Goal: Task Accomplishment & Management: Use online tool/utility

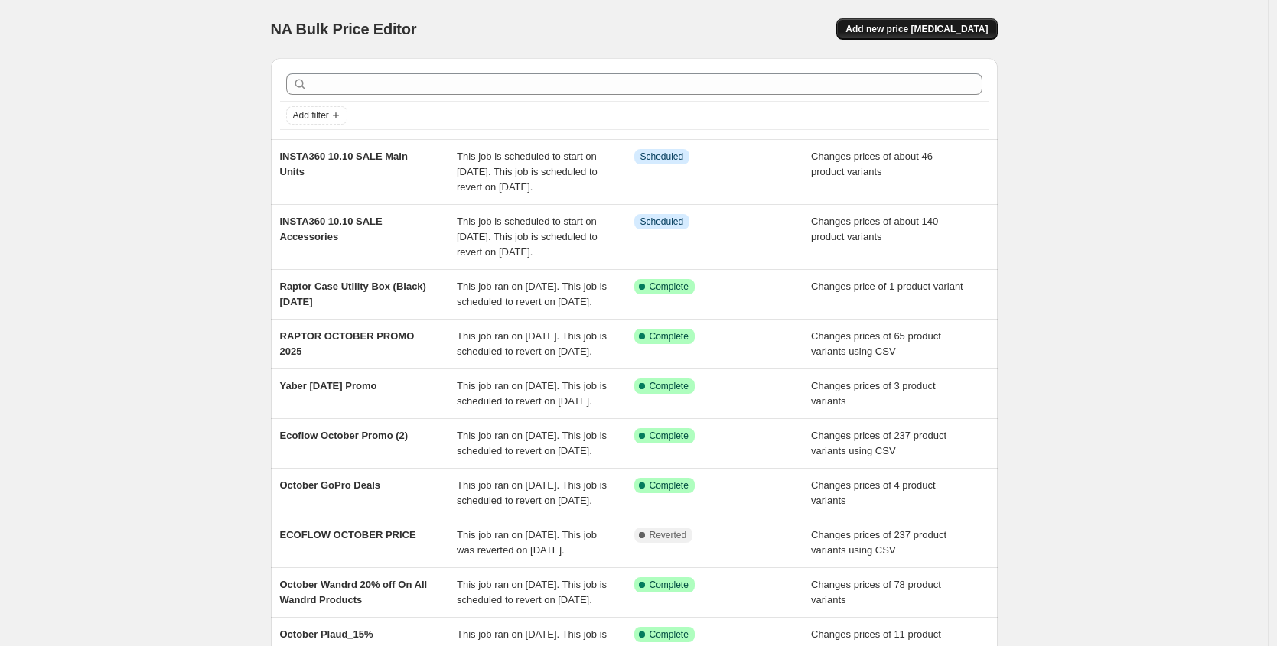
click at [891, 27] on span "Add new price [MEDICAL_DATA]" at bounding box center [916, 29] width 142 height 12
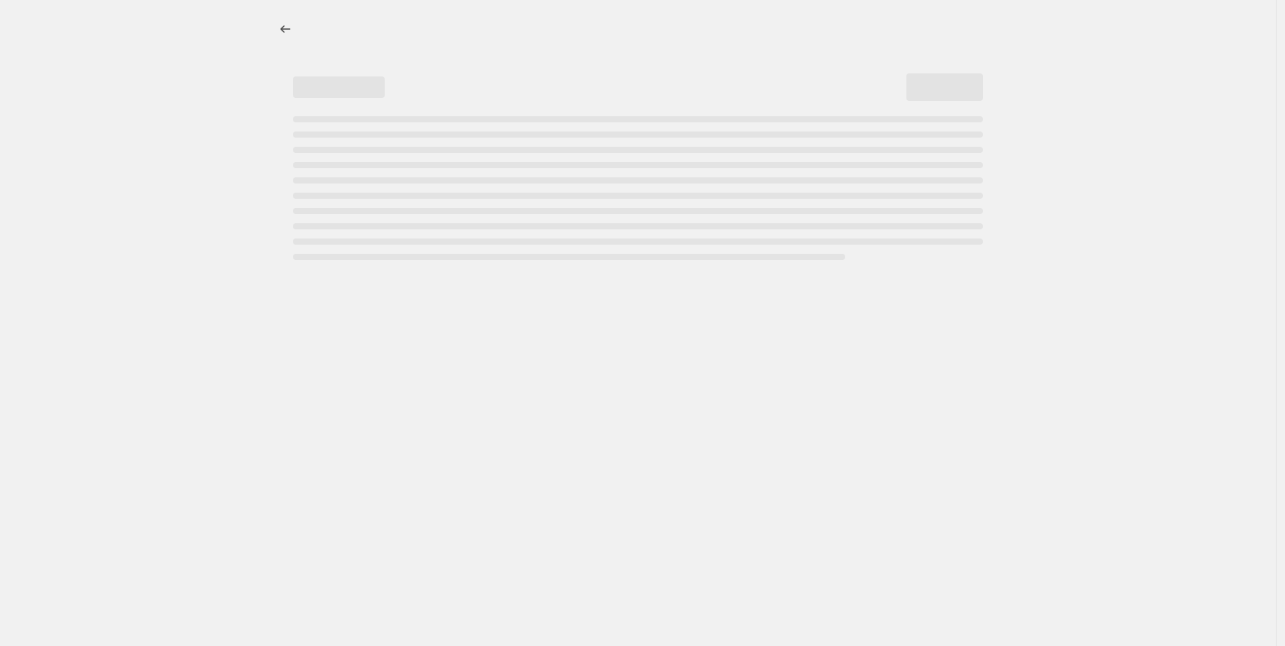
select select "percentage"
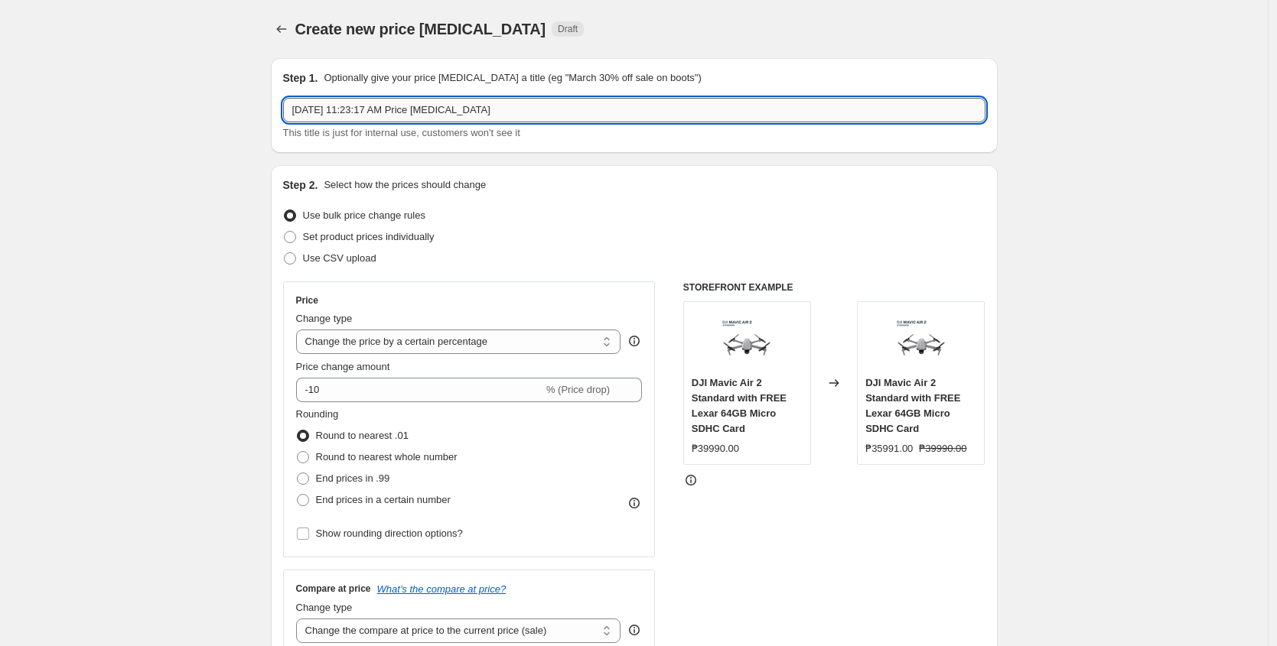
click at [506, 113] on input "Oct 6, 2025, 11:23:17 AM Price change job" at bounding box center [634, 110] width 702 height 24
click at [415, 111] on input "October Promo (Slow) - oct. 1-31)" at bounding box center [634, 110] width 702 height 24
type input "October Promo (Slow) - Oct. 1-31)"
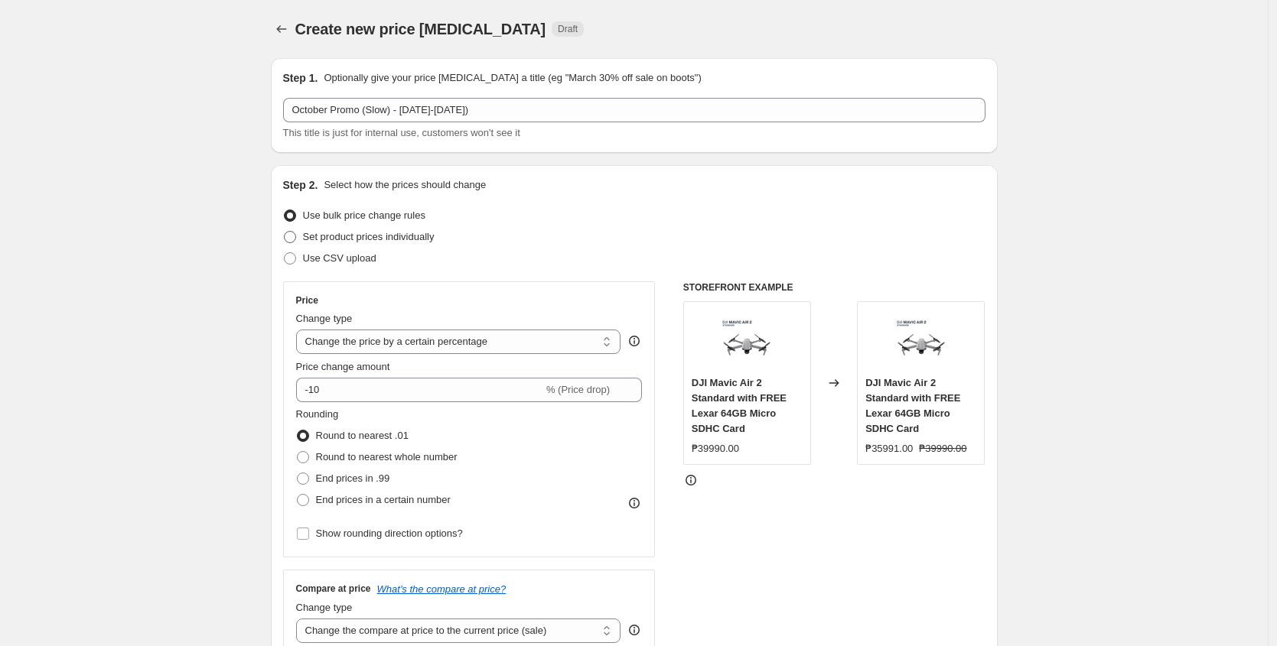
click at [401, 240] on span "Set product prices individually" at bounding box center [369, 236] width 132 height 11
click at [285, 232] on input "Set product prices individually" at bounding box center [284, 231] width 1 height 1
radio input "true"
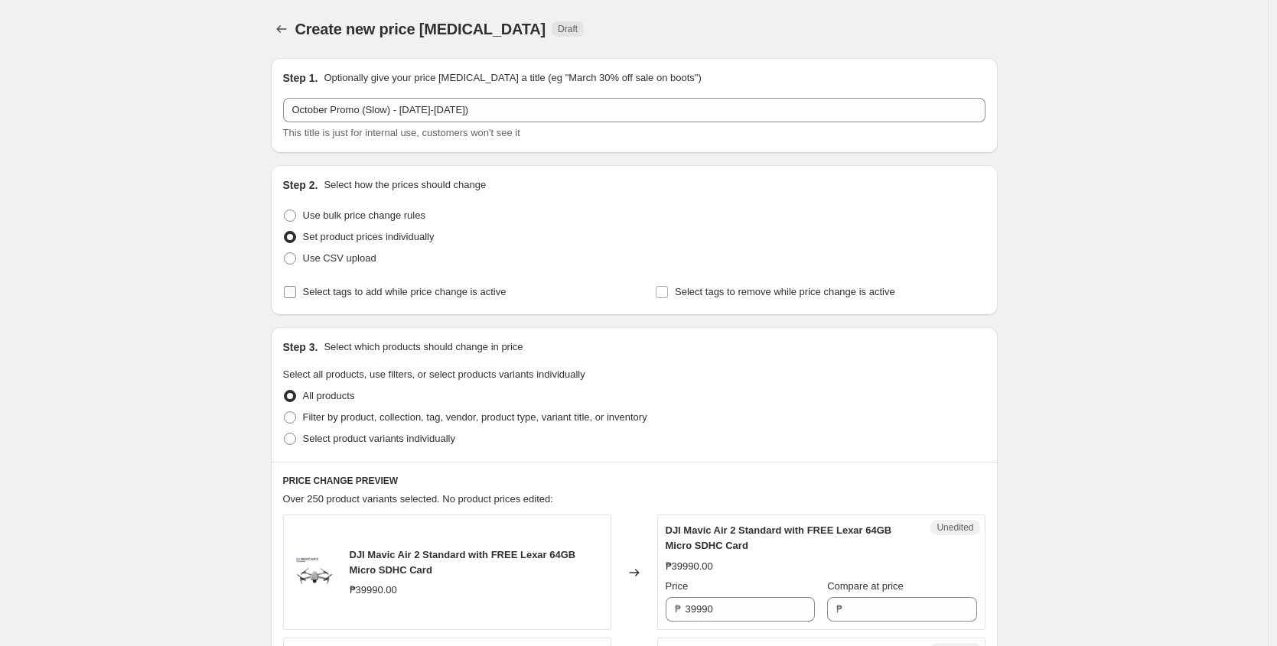
click at [401, 288] on span "Select tags to add while price change is active" at bounding box center [404, 291] width 203 height 11
click at [296, 288] on input "Select tags to add while price change is active" at bounding box center [290, 292] width 12 height 12
checkbox input "true"
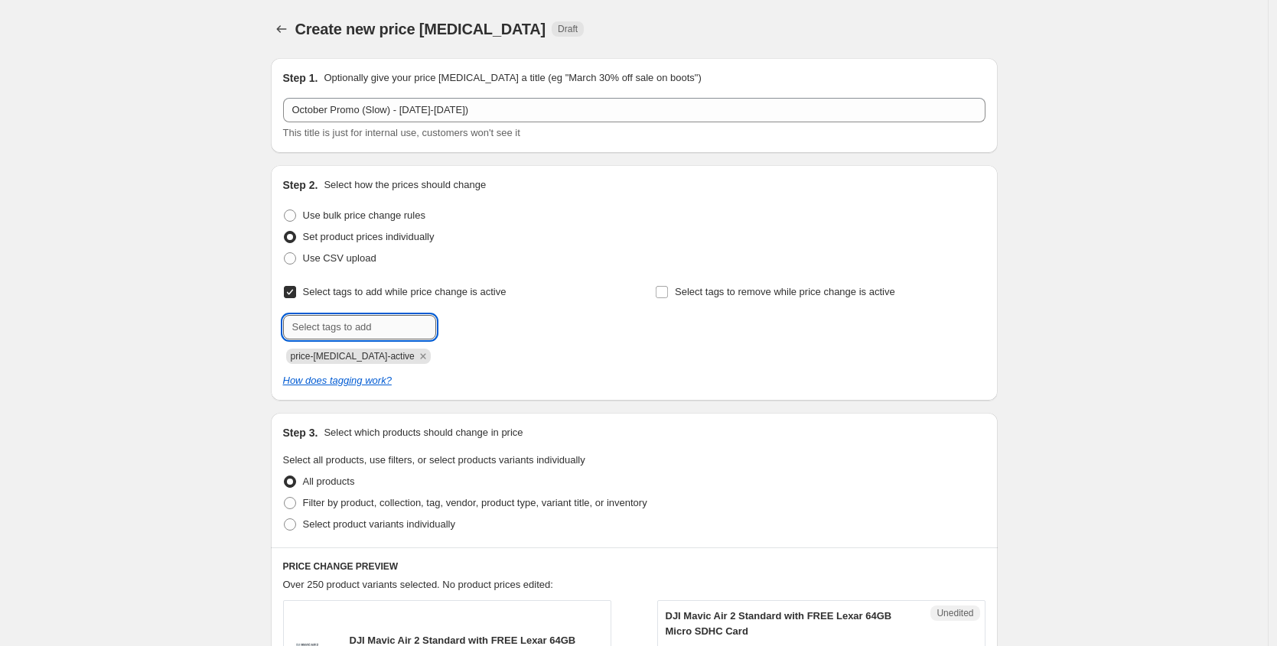
click at [309, 330] on input "text" at bounding box center [359, 327] width 153 height 24
paste input "10.10 Sale!"
type input "10.10 Sale!"
click at [470, 331] on span "Add 10.10 Sale!" at bounding box center [483, 326] width 68 height 12
click at [416, 353] on icon "Remove price-change-job-active" at bounding box center [423, 357] width 14 height 14
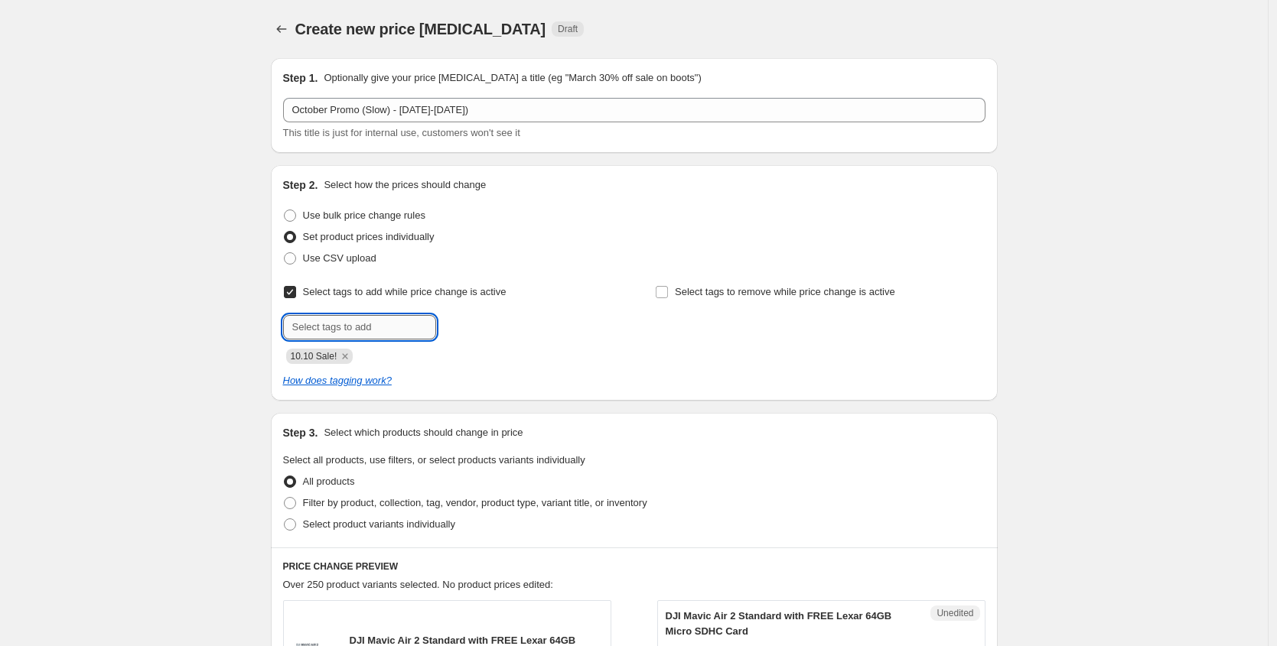
click at [376, 327] on input "text" at bounding box center [359, 327] width 153 height 24
paste input "Payday Sale!"
type input "Payday Sale!"
click at [473, 322] on span "Add Payday Sale!" at bounding box center [487, 326] width 77 height 12
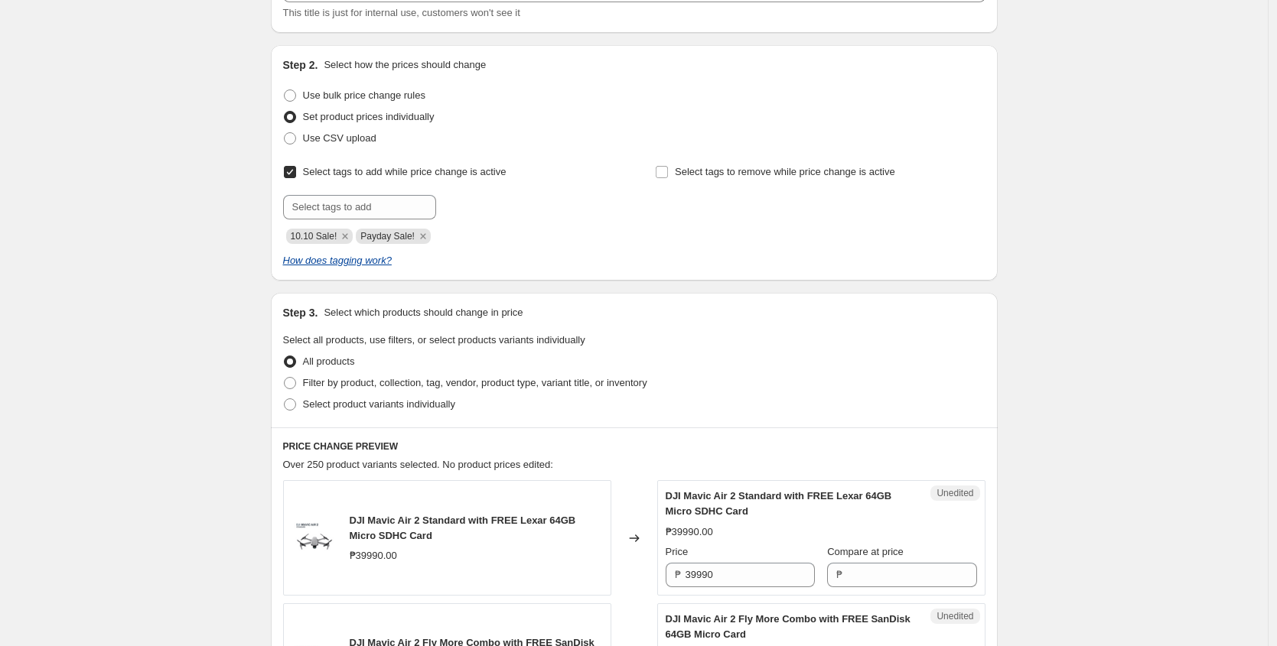
scroll to position [193, 0]
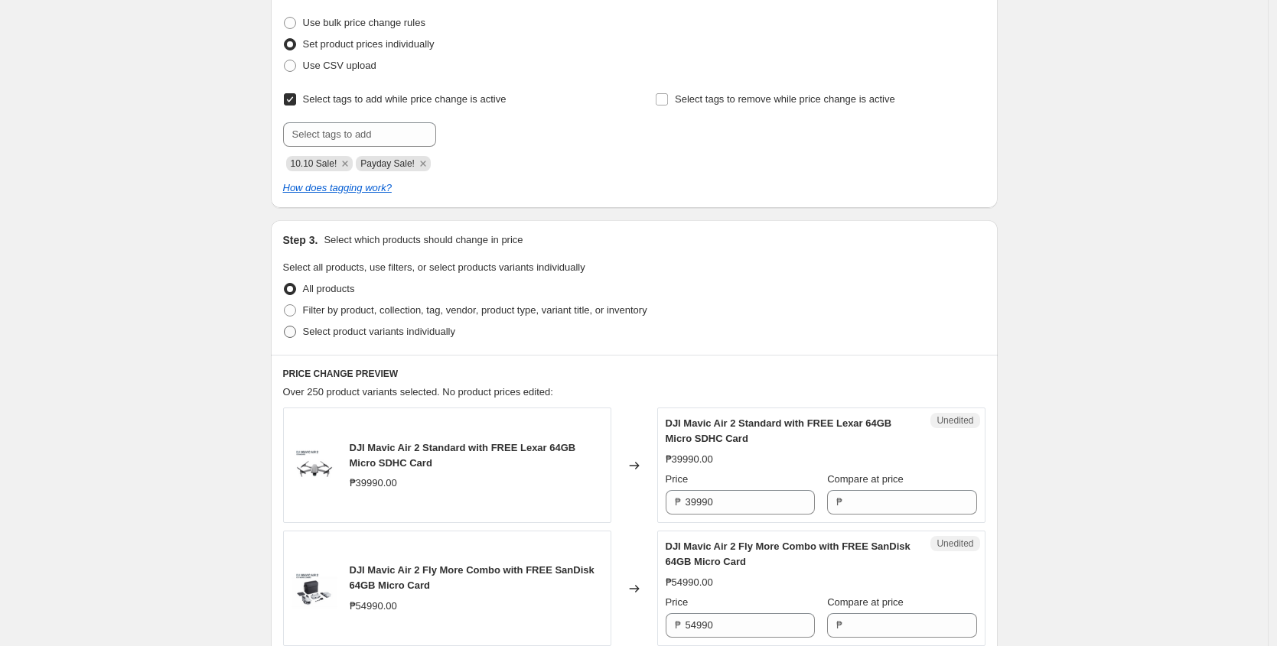
click at [328, 329] on span "Select product variants individually" at bounding box center [379, 331] width 152 height 11
click at [285, 327] on input "Select product variants individually" at bounding box center [284, 326] width 1 height 1
radio input "true"
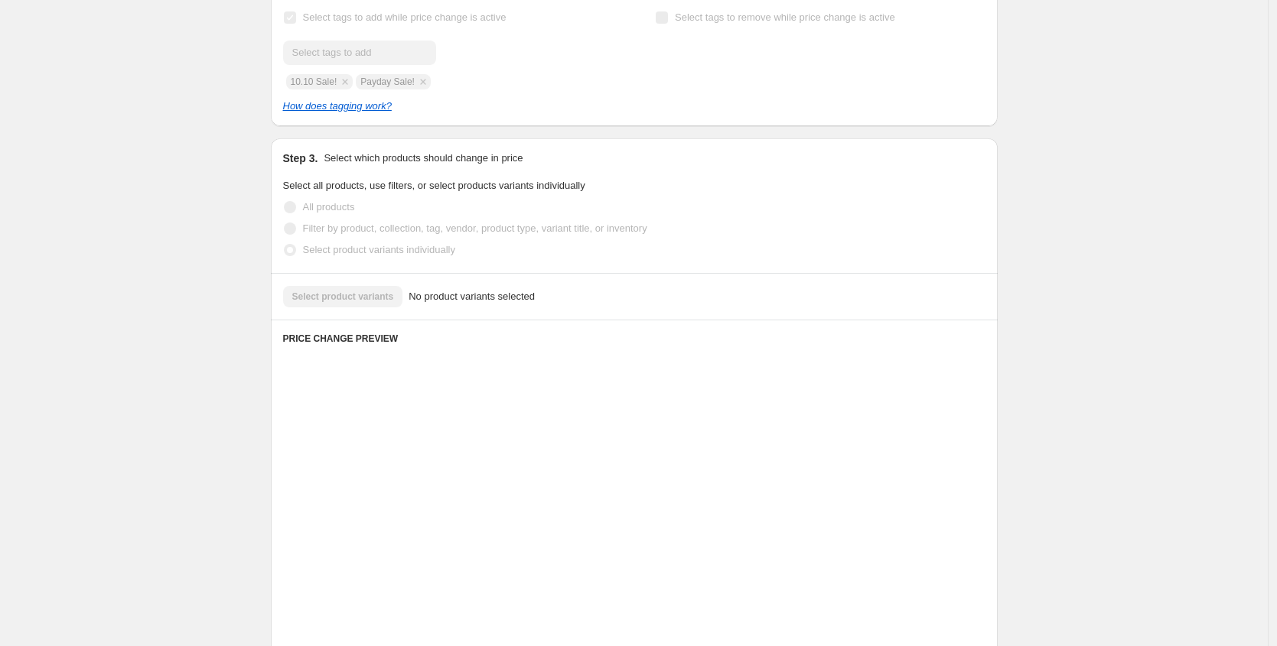
scroll to position [243, 0]
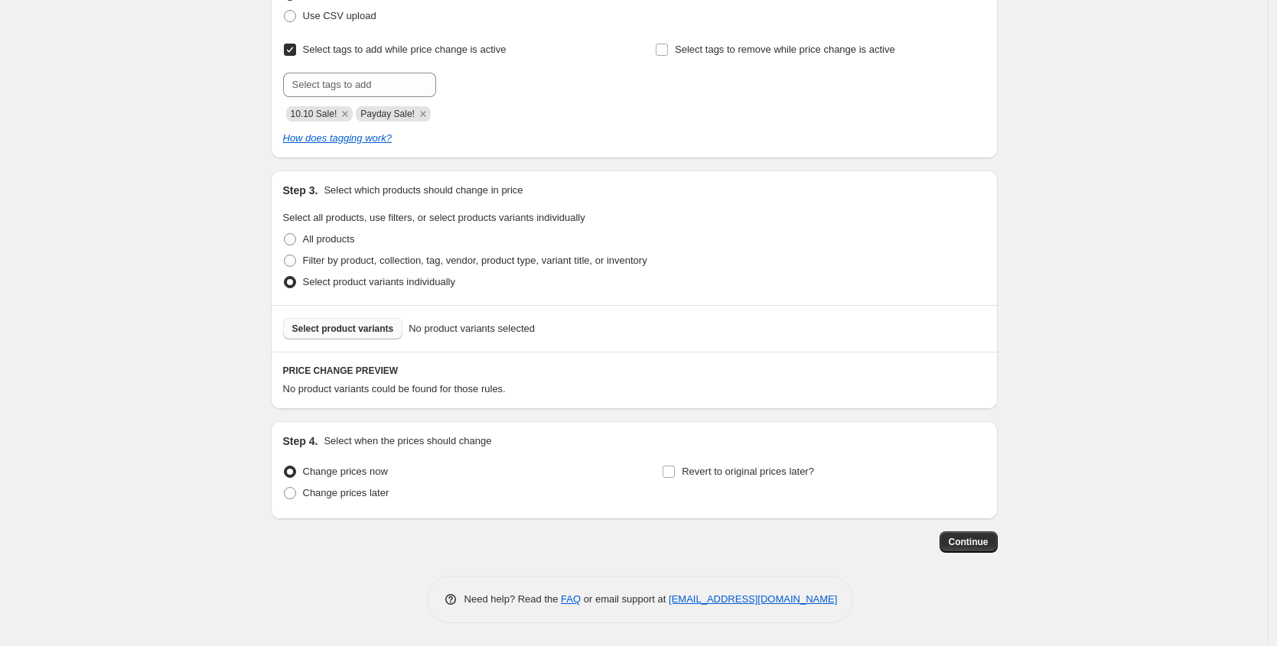
click at [327, 331] on span "Select product variants" at bounding box center [343, 329] width 102 height 12
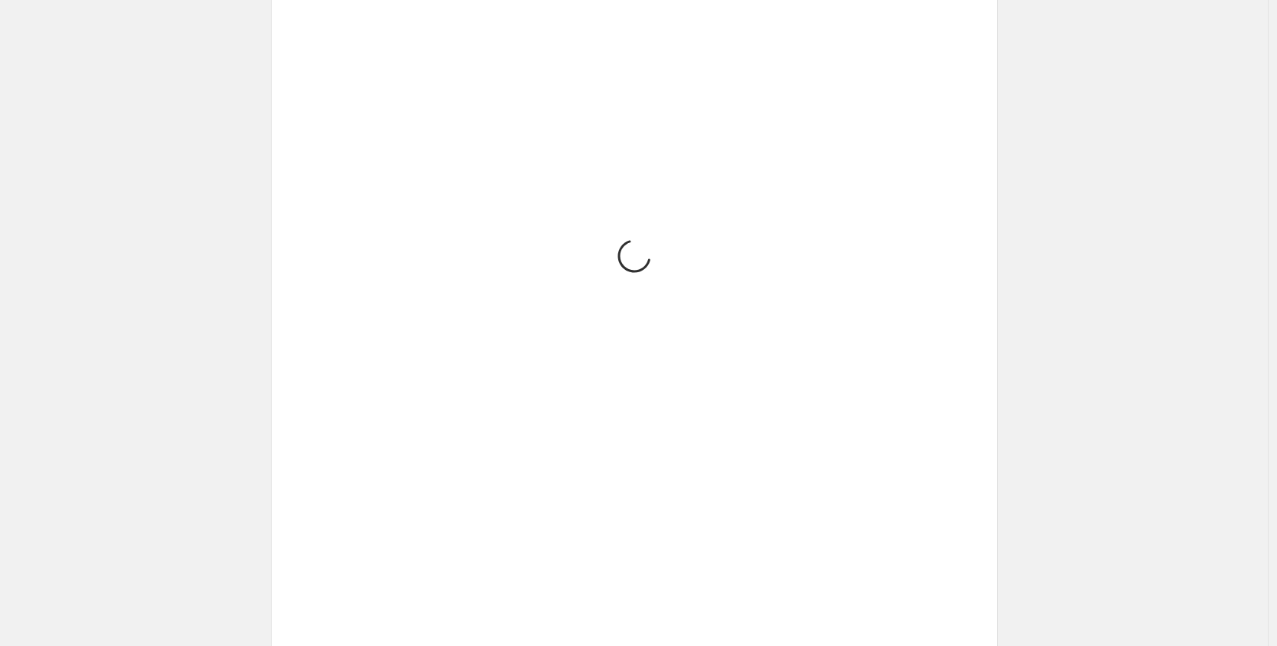
scroll to position [1463, 0]
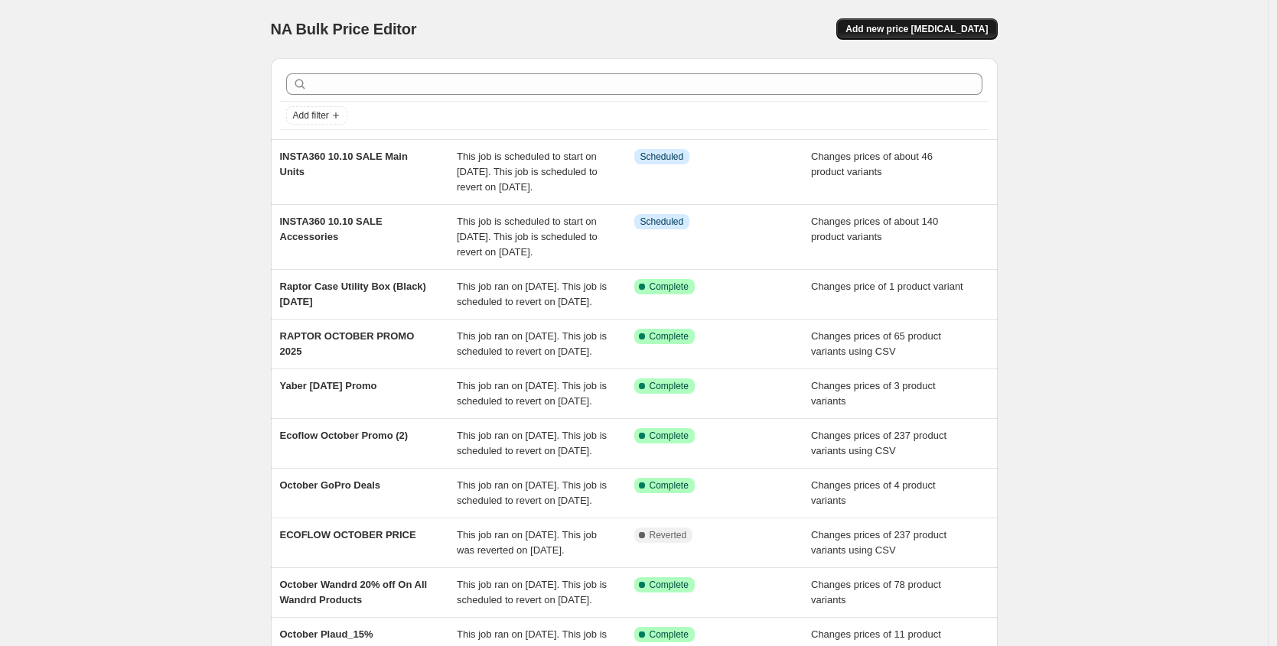
click at [873, 18] on button "Add new price [MEDICAL_DATA]" at bounding box center [916, 28] width 161 height 21
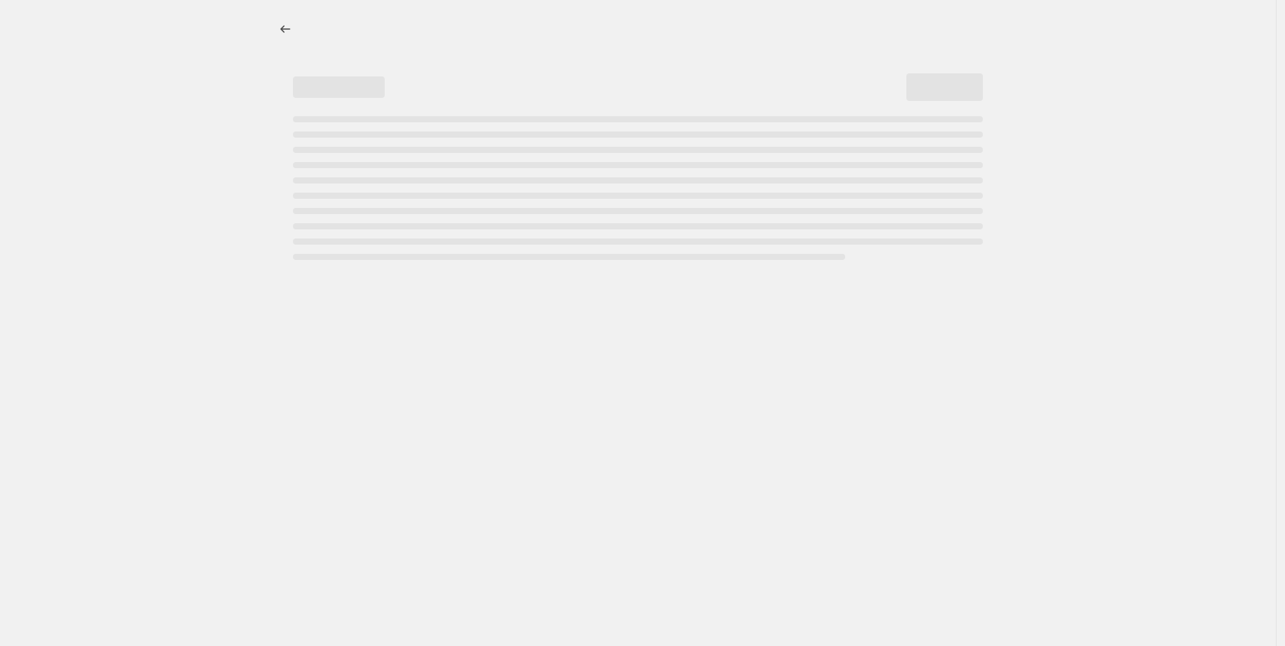
select select "percentage"
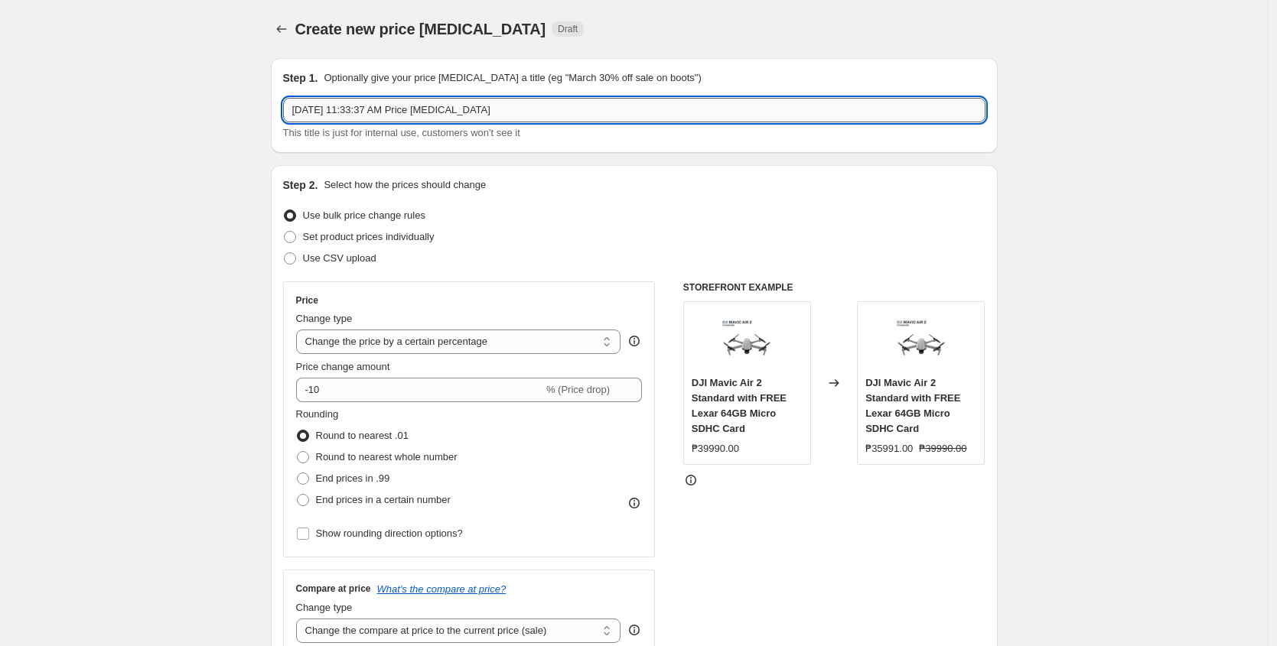
click at [343, 108] on input "[DATE] 11:33:37 AM Price [MEDICAL_DATA]" at bounding box center [634, 110] width 702 height 24
click at [336, 108] on input "[DATE] 11:33:37 AM Price [MEDICAL_DATA]" at bounding box center [634, 110] width 702 height 24
type input "October Promo (Slow) - [DATE]-[DATE]"
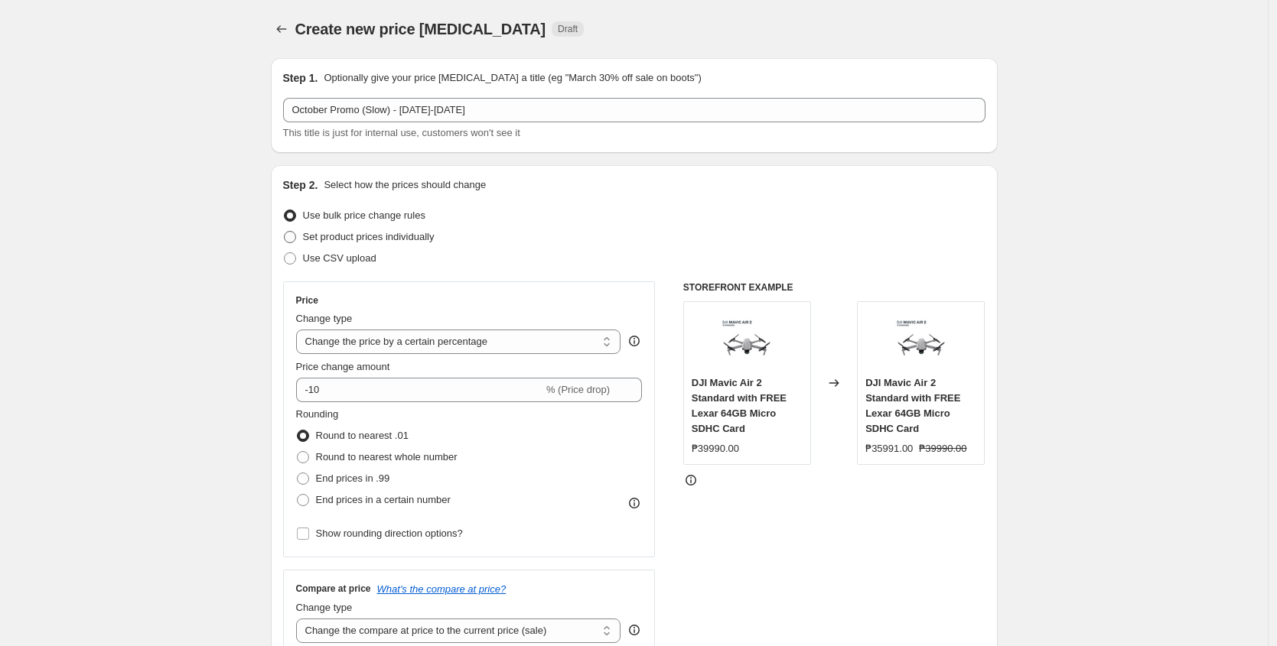
click at [328, 240] on span "Set product prices individually" at bounding box center [369, 236] width 132 height 11
click at [285, 232] on input "Set product prices individually" at bounding box center [284, 231] width 1 height 1
radio input "true"
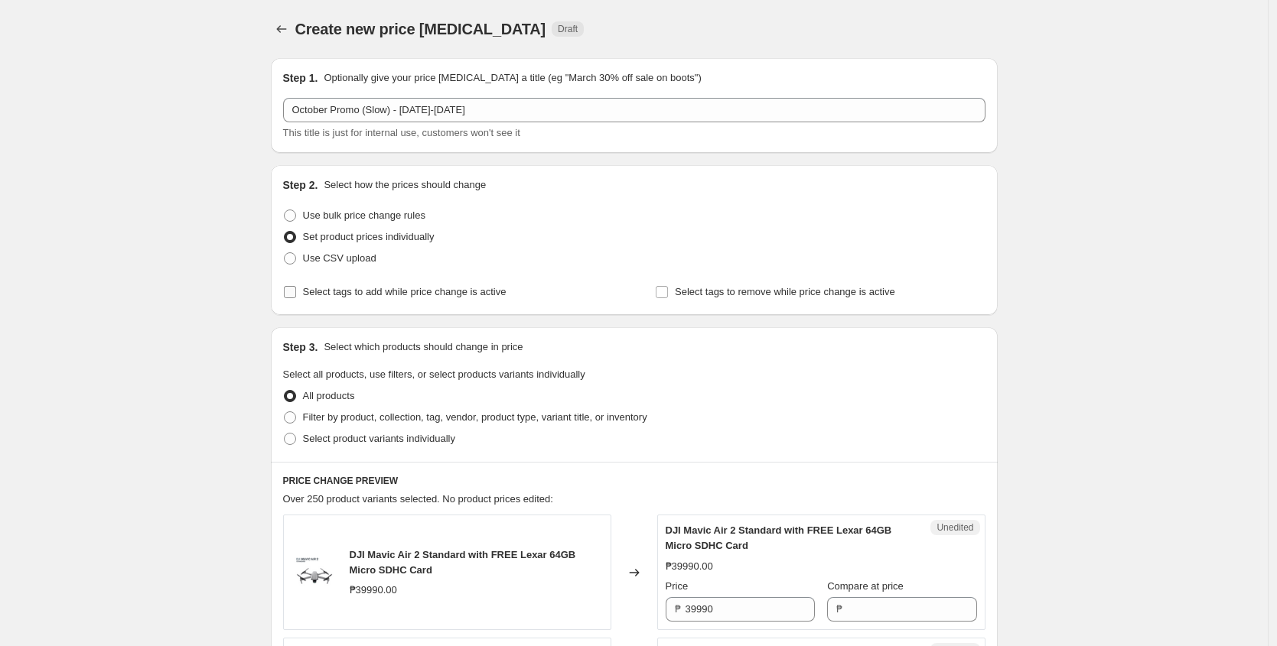
click at [333, 291] on span "Select tags to add while price change is active" at bounding box center [404, 291] width 203 height 11
click at [296, 291] on input "Select tags to add while price change is active" at bounding box center [290, 292] width 12 height 12
checkbox input "true"
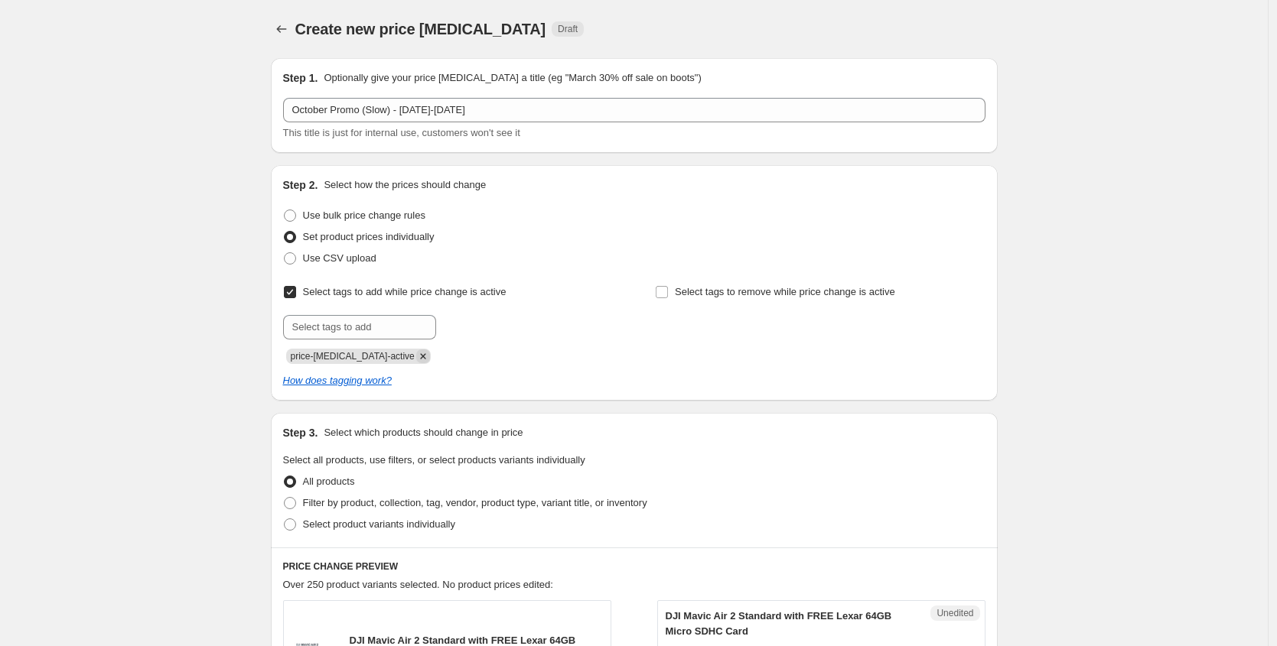
click at [416, 353] on icon "Remove price-change-job-active" at bounding box center [423, 357] width 14 height 14
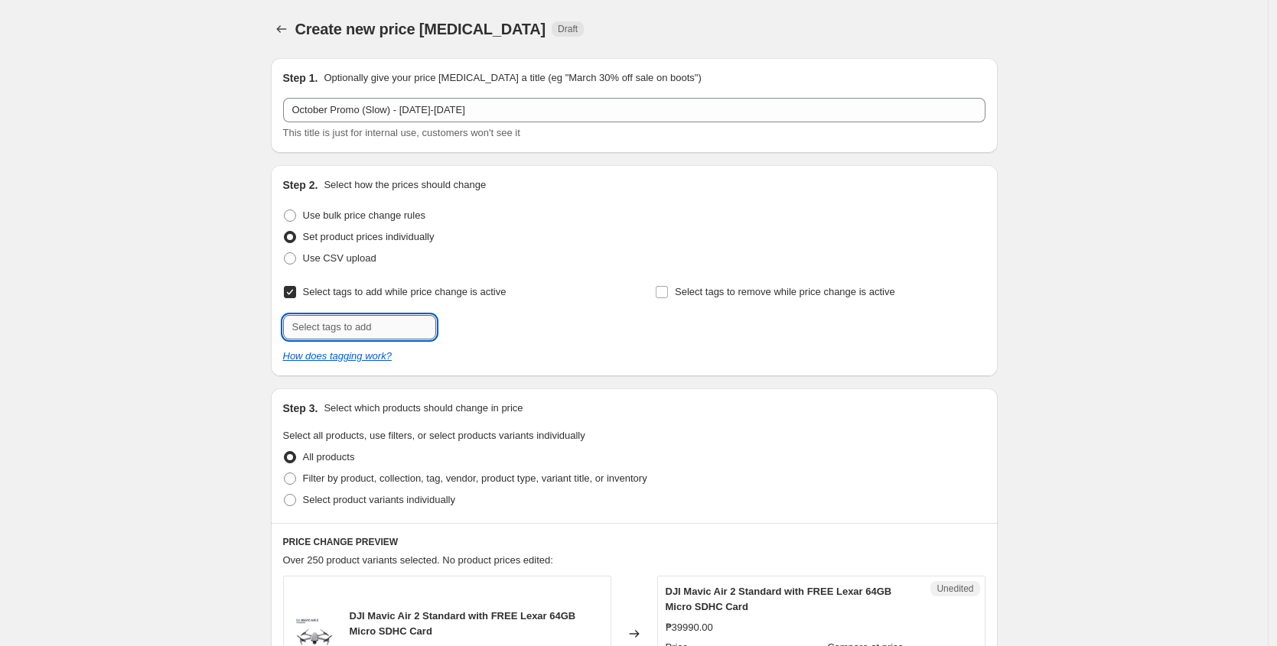
click at [345, 334] on input "text" at bounding box center [359, 327] width 153 height 24
paste input "10.10 Sale!"
type input "10.10 Sale!"
click at [477, 327] on span "10.10 Sale!" at bounding box center [492, 326] width 47 height 11
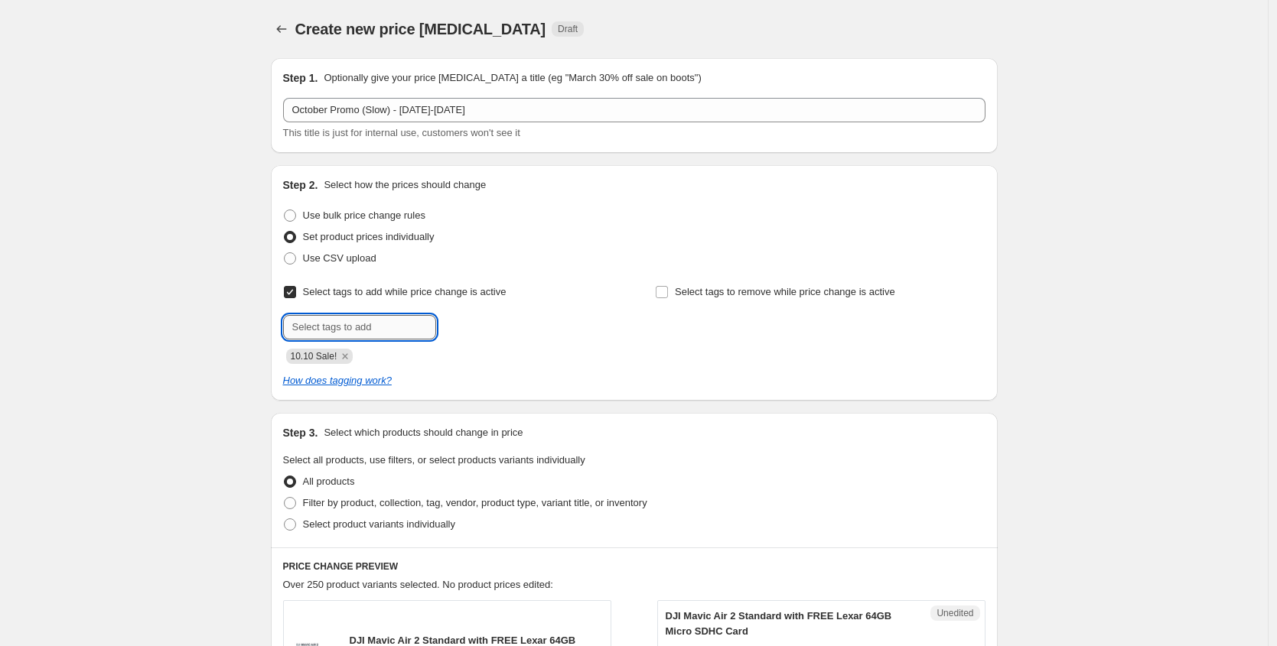
click at [348, 328] on input "text" at bounding box center [359, 327] width 153 height 24
click at [354, 326] on input "text" at bounding box center [359, 327] width 153 height 24
paste input "Payday Sale!"
type input "Payday Sale!"
click at [496, 324] on span "Payday Sale!" at bounding box center [497, 326] width 57 height 11
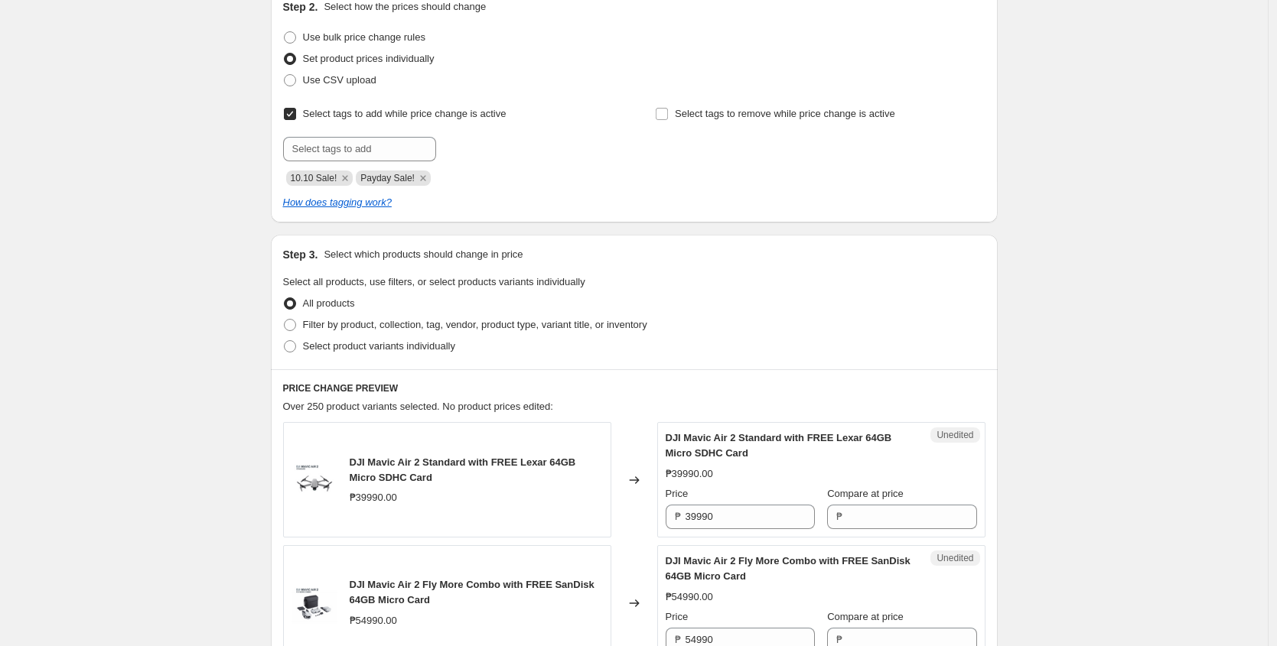
scroll to position [184, 0]
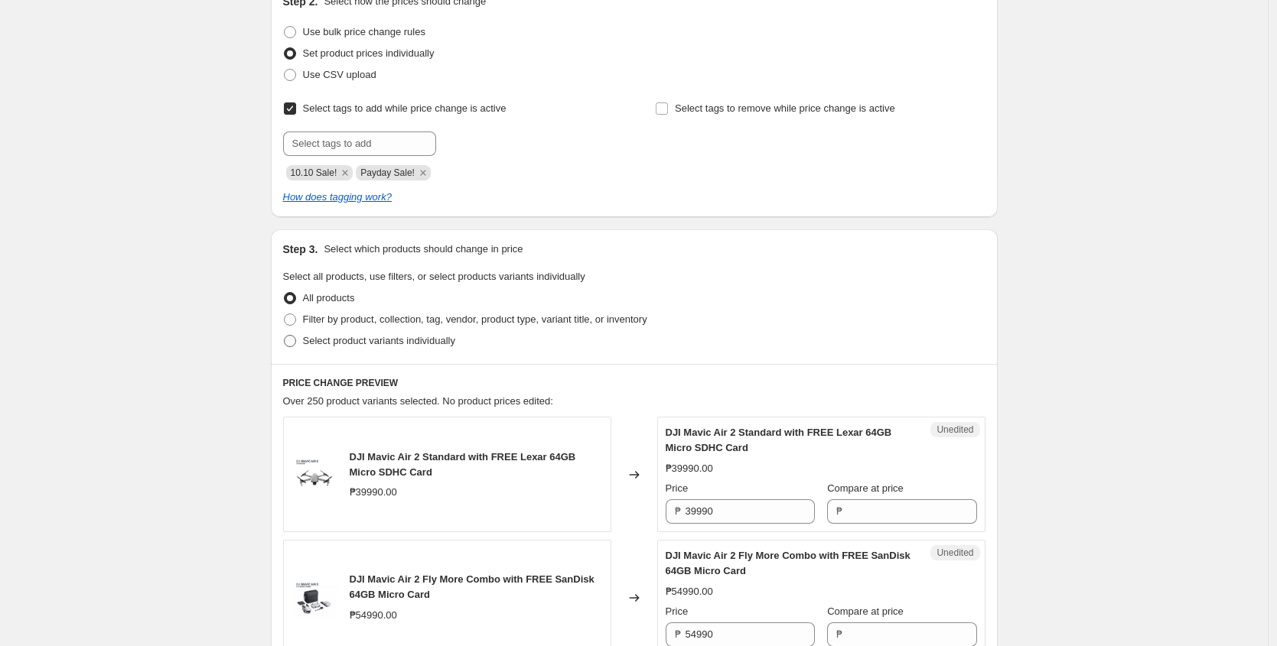
click at [352, 343] on span "Select product variants individually" at bounding box center [379, 340] width 152 height 11
click at [285, 336] on input "Select product variants individually" at bounding box center [284, 335] width 1 height 1
radio input "true"
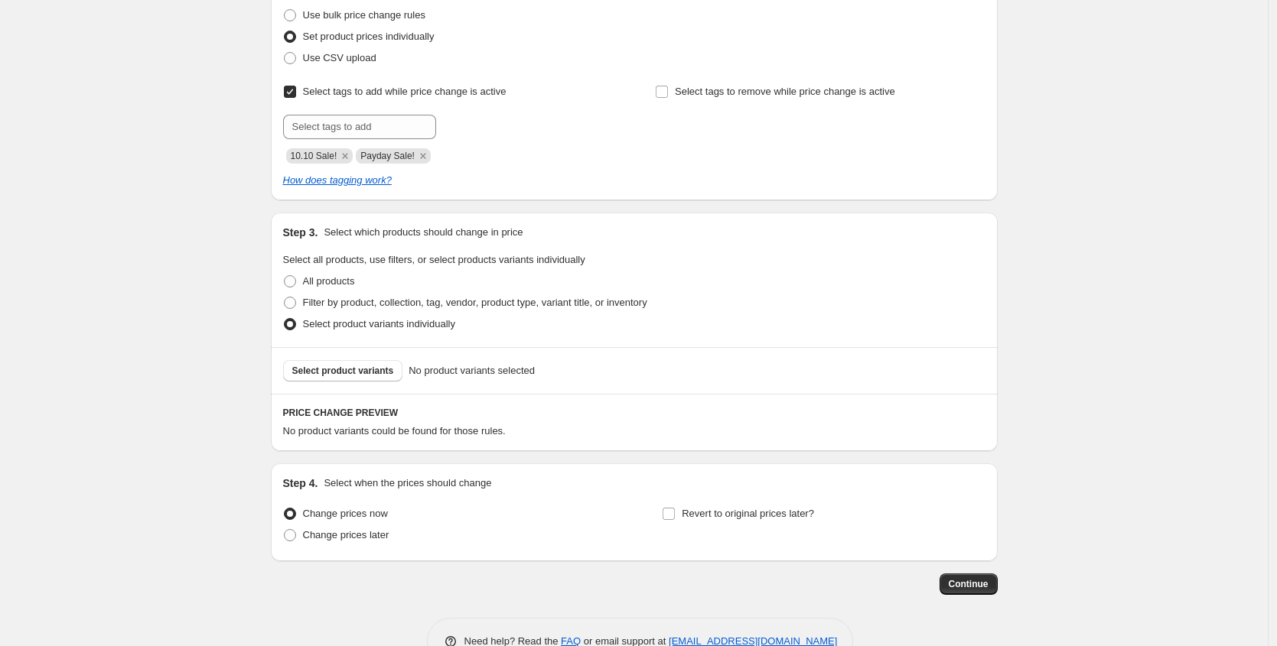
scroll to position [203, 0]
click at [358, 529] on span "Change prices later" at bounding box center [346, 532] width 86 height 11
click at [285, 528] on input "Change prices later" at bounding box center [284, 527] width 1 height 1
radio input "true"
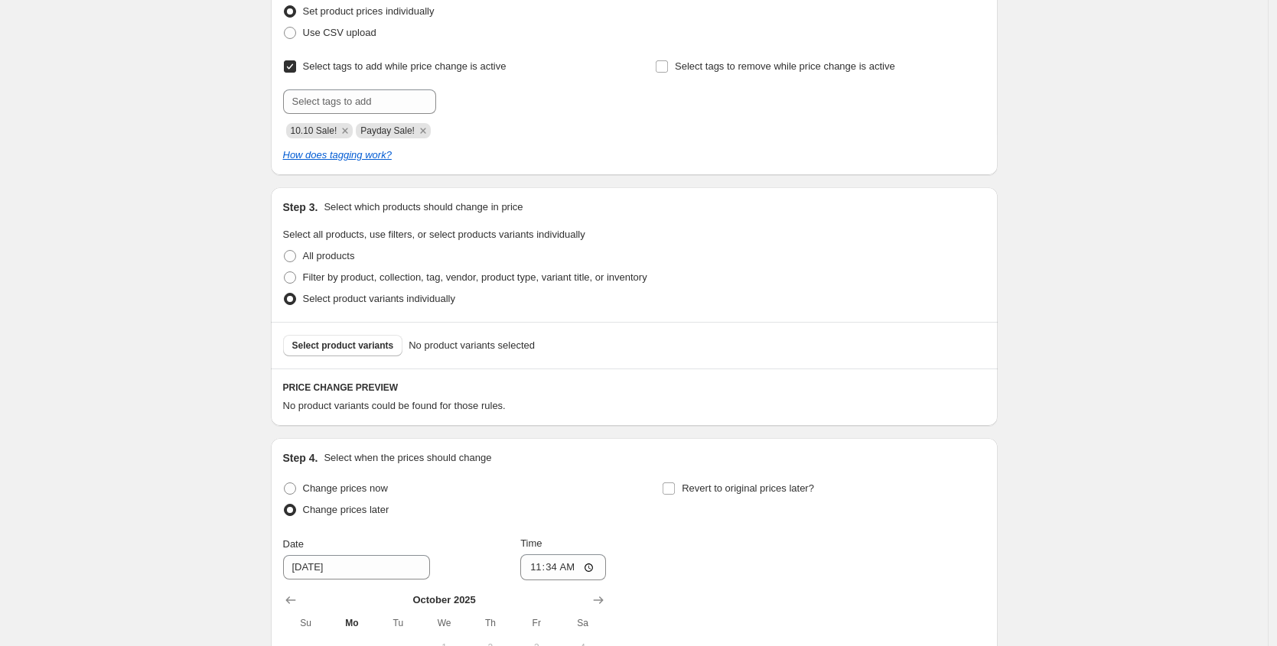
scroll to position [227, 0]
click at [367, 343] on span "Select product variants" at bounding box center [343, 344] width 102 height 12
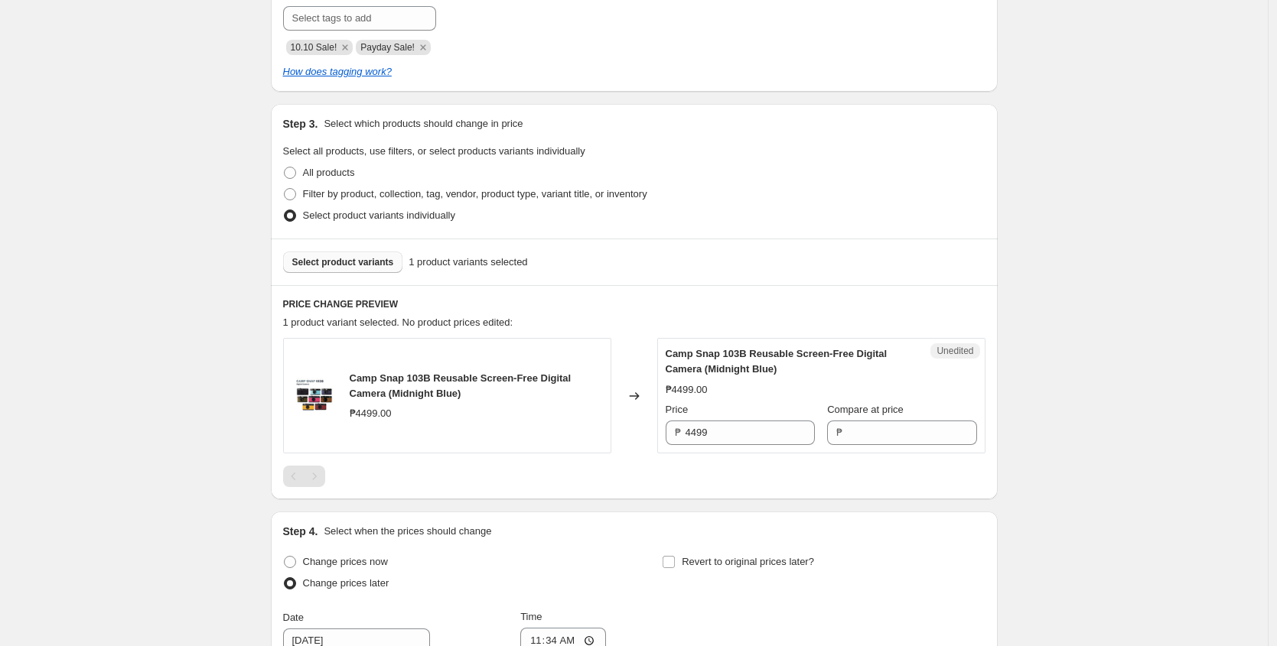
scroll to position [318, 0]
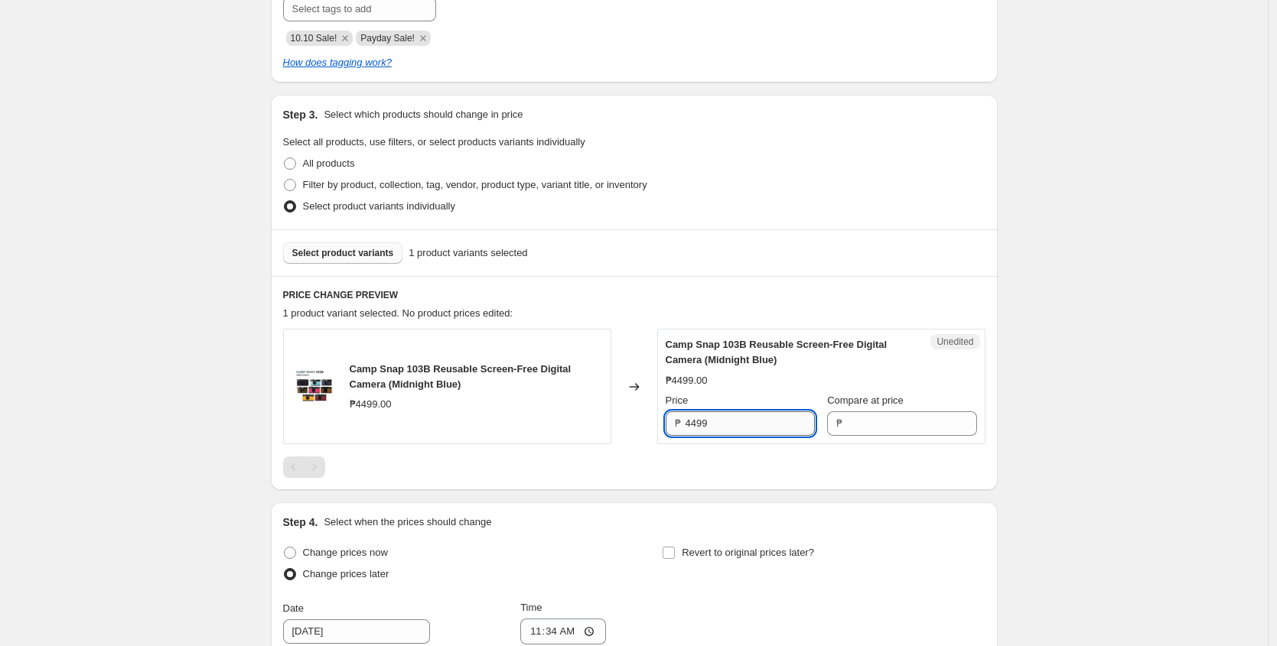
click at [734, 427] on input "4499" at bounding box center [749, 424] width 129 height 24
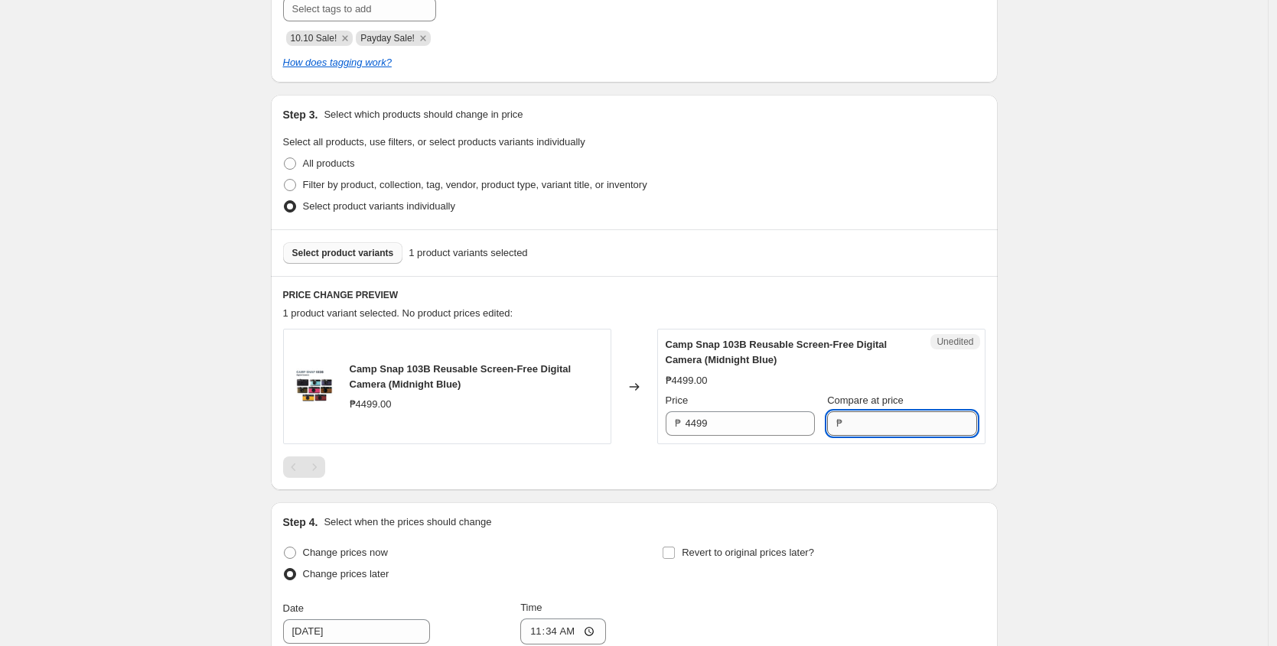
click at [859, 421] on input "Compare at price" at bounding box center [911, 424] width 129 height 24
paste input "4499"
type input "4499"
click at [875, 378] on div "₱4499.00" at bounding box center [821, 380] width 311 height 15
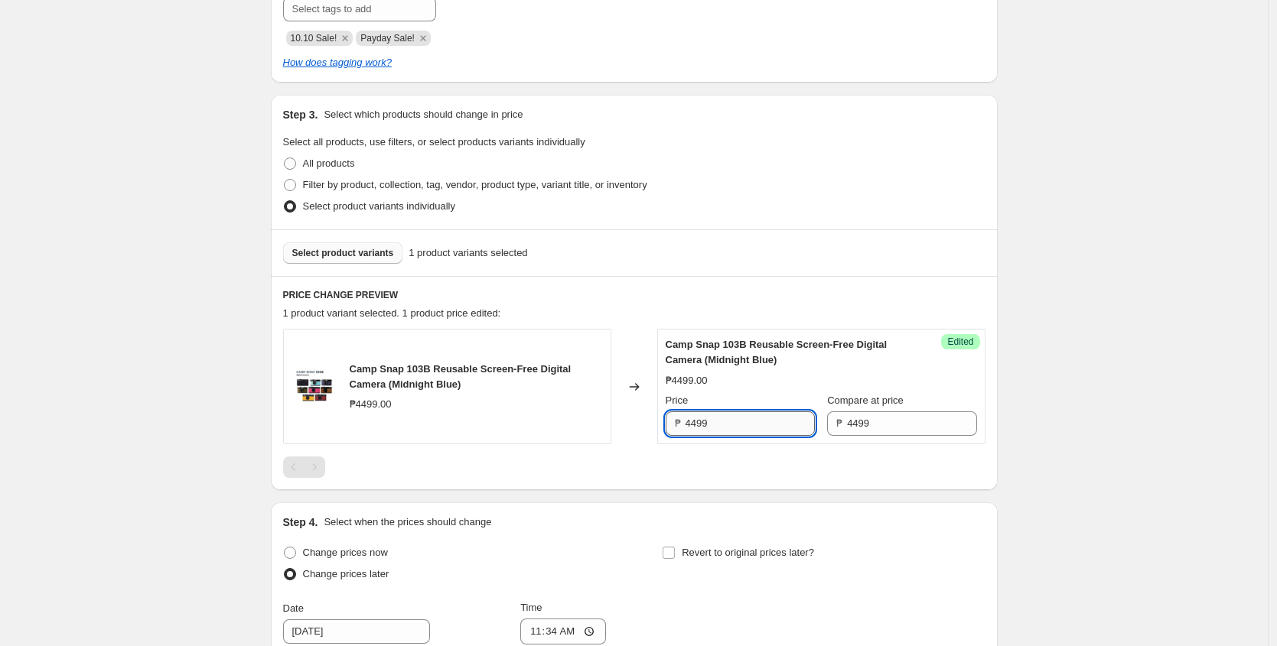
click at [718, 422] on input "4499" at bounding box center [749, 424] width 129 height 24
paste input "270"
type input "4270"
click at [756, 399] on div "Price" at bounding box center [740, 400] width 149 height 15
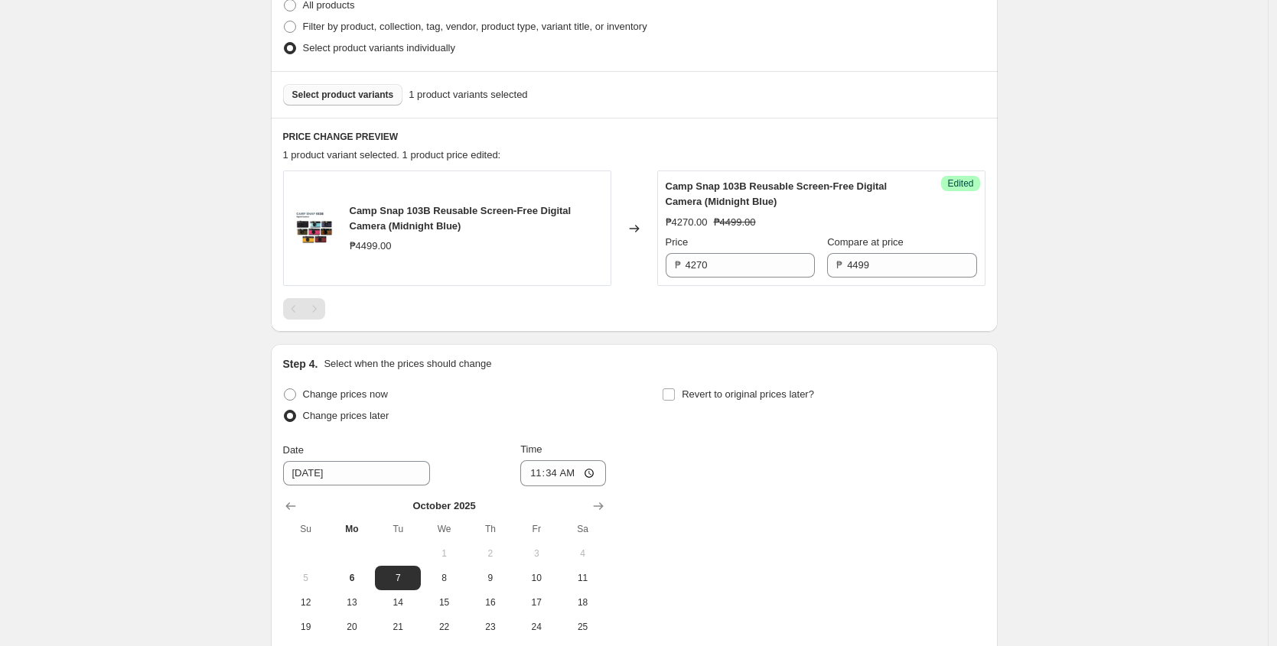
scroll to position [482, 0]
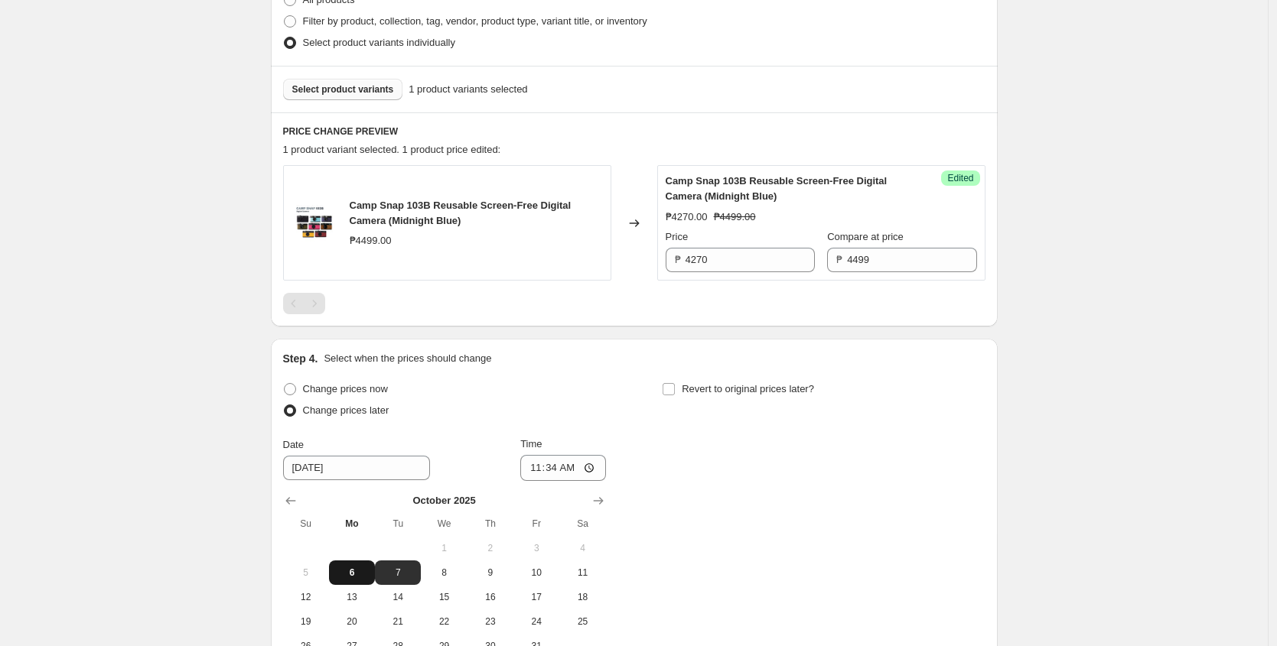
click at [360, 571] on span "6" at bounding box center [352, 573] width 34 height 12
type input "[DATE]"
click at [542, 470] on input "11:34" at bounding box center [563, 468] width 86 height 26
click at [559, 469] on input "11:34" at bounding box center [563, 468] width 86 height 26
click at [555, 467] on input "11:34" at bounding box center [563, 468] width 86 height 26
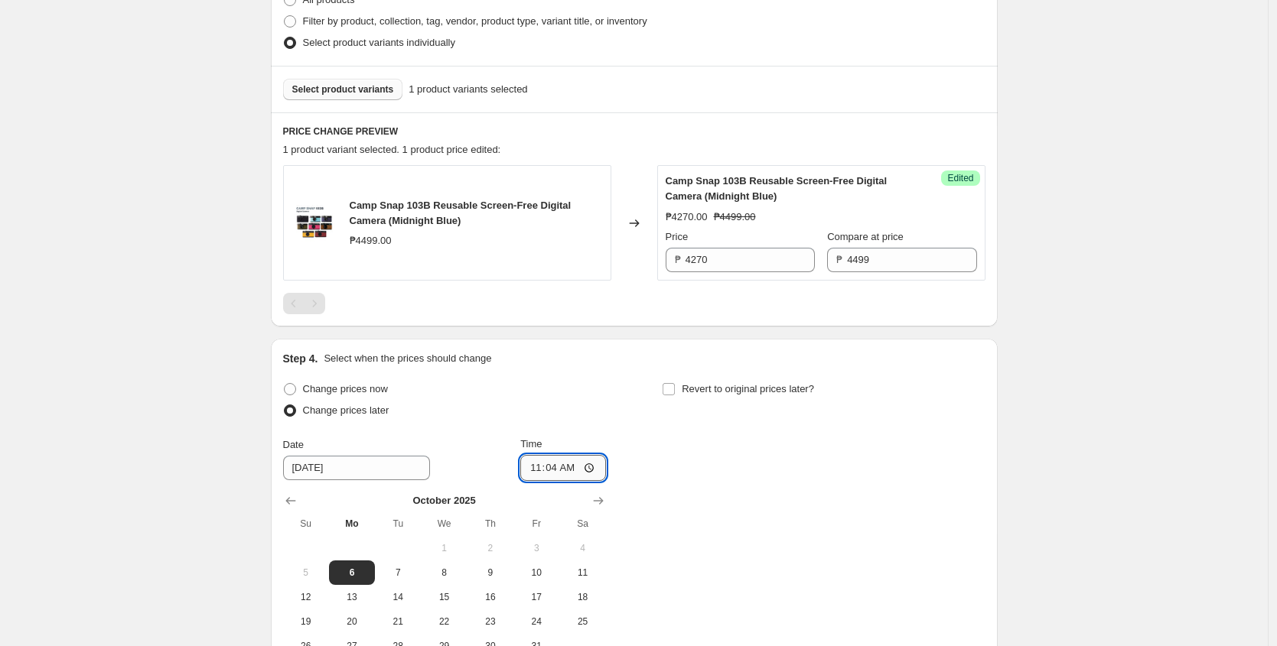
type input "11:45"
click at [663, 493] on div "Change prices now Change prices later Date [DATE] Time 11:45 [DATE] Su Mo Tu We…" at bounding box center [634, 519] width 702 height 280
click at [675, 389] on input "Revert to original prices later?" at bounding box center [668, 389] width 12 height 12
checkbox input "true"
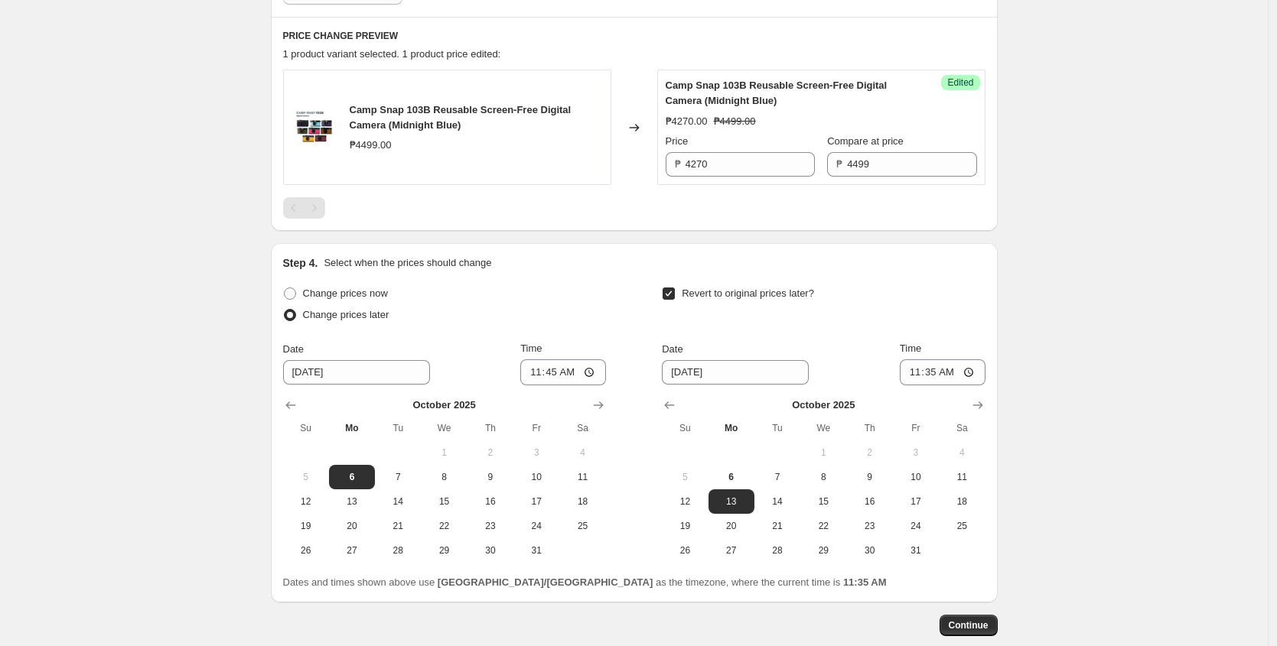
scroll to position [584, 0]
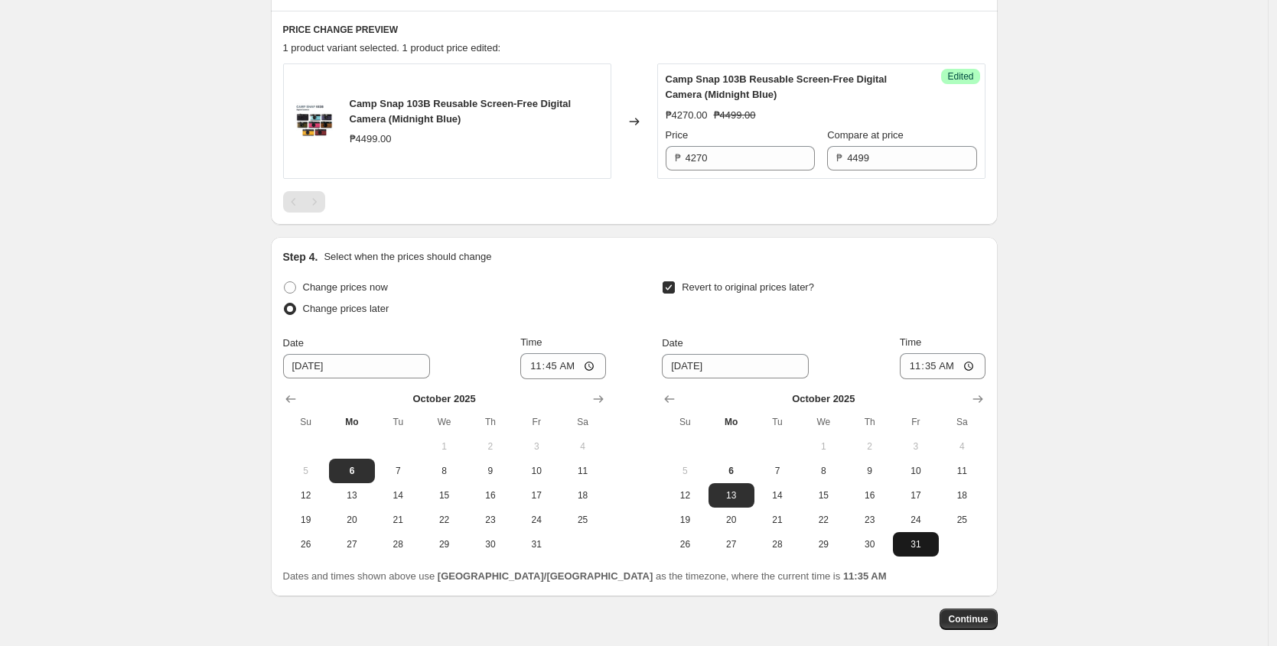
click at [923, 547] on span "31" at bounding box center [916, 545] width 34 height 12
type input "[DATE]"
click at [913, 371] on input "11:35" at bounding box center [943, 366] width 86 height 26
click at [926, 365] on input "11:35" at bounding box center [943, 366] width 86 height 26
type input "23:59"
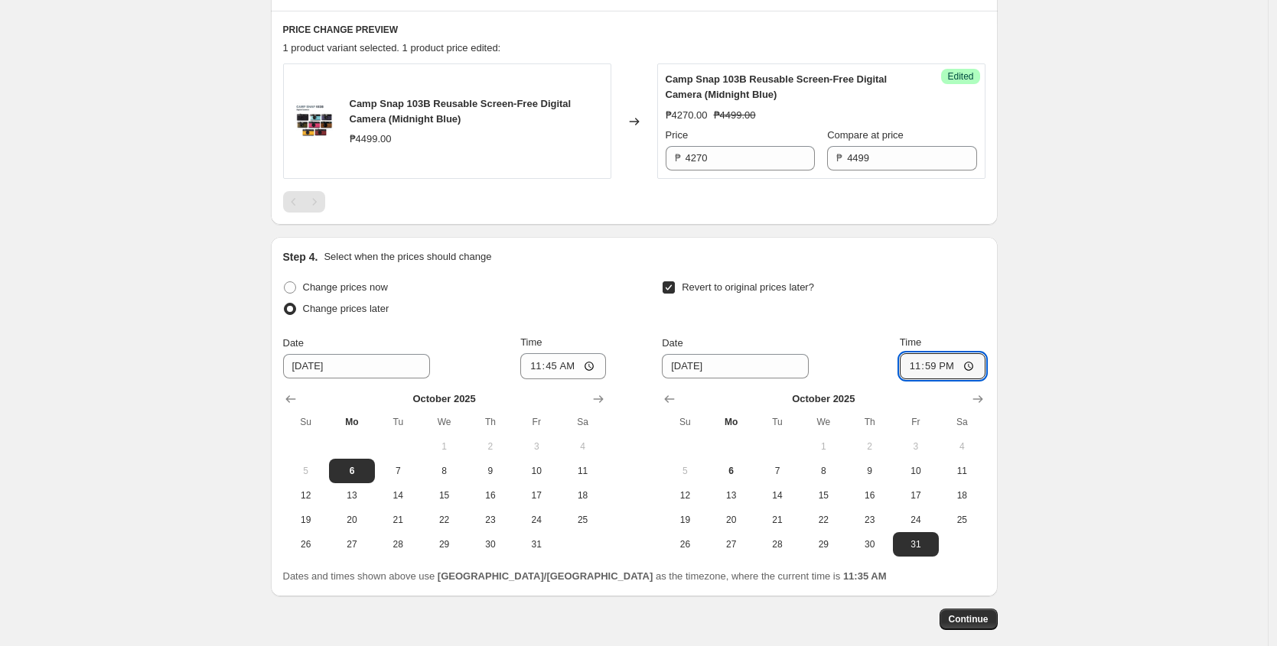
click at [1143, 301] on div "Create new price [MEDICAL_DATA]. This page is ready Create new price [MEDICAL_D…" at bounding box center [634, 69] width 1268 height 1307
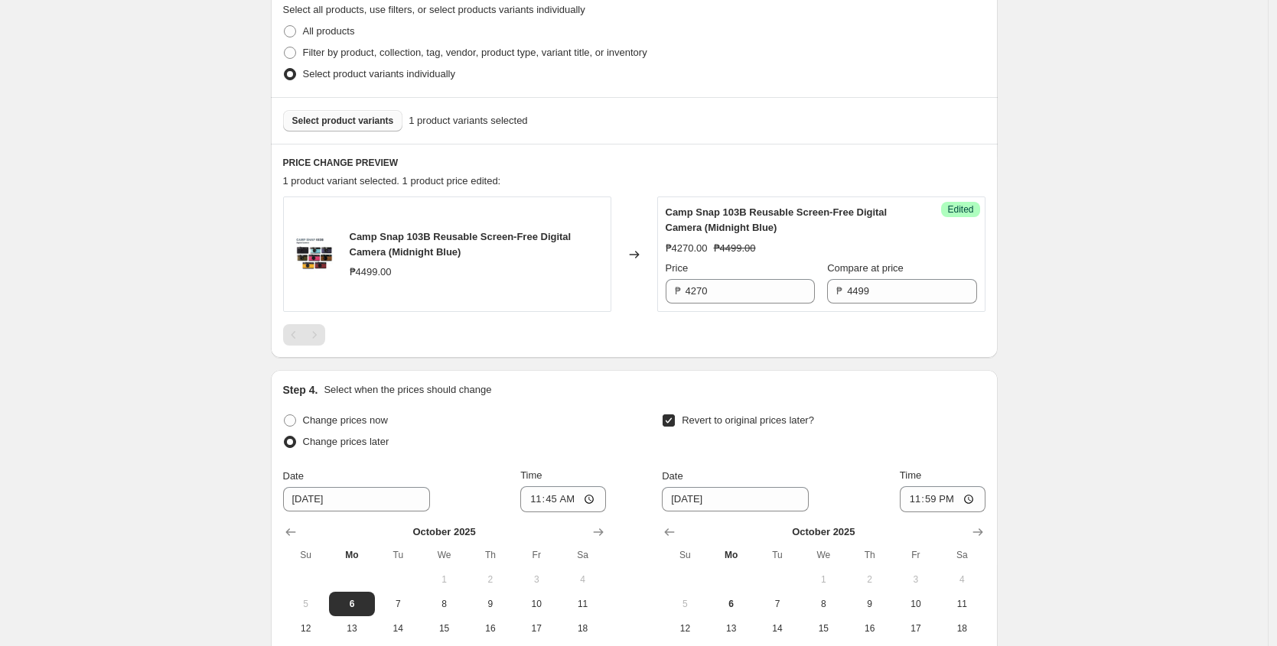
scroll to position [661, 0]
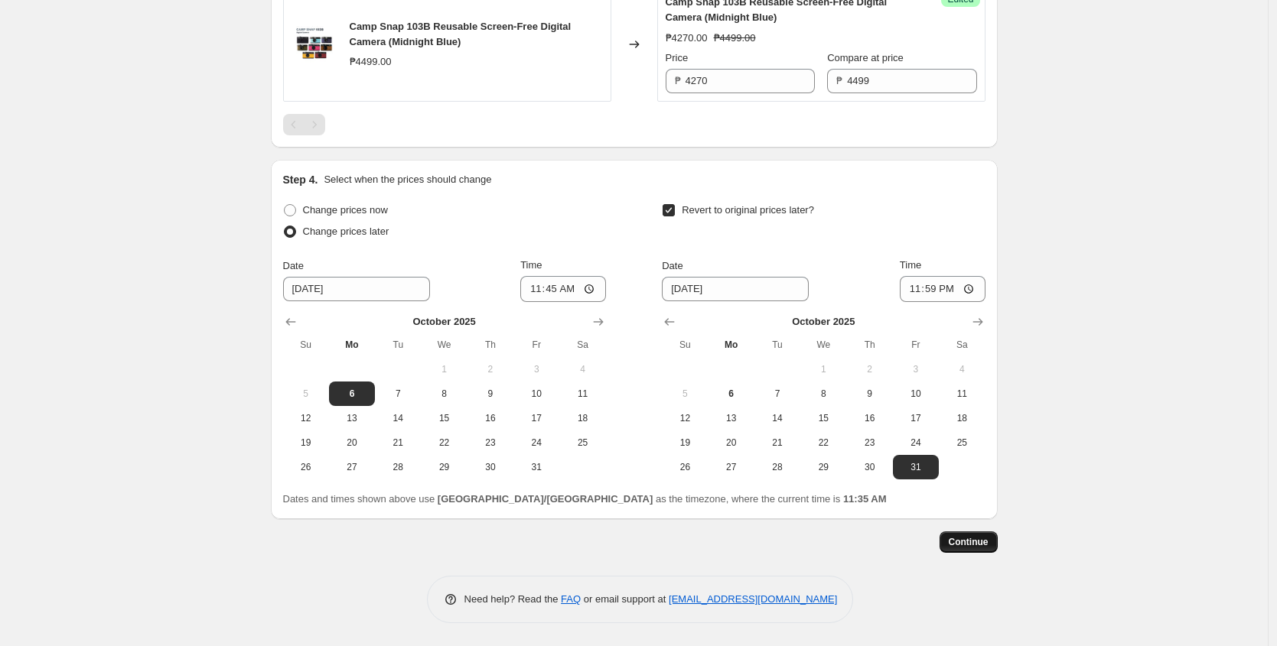
click at [988, 547] on span "Continue" at bounding box center [969, 542] width 40 height 12
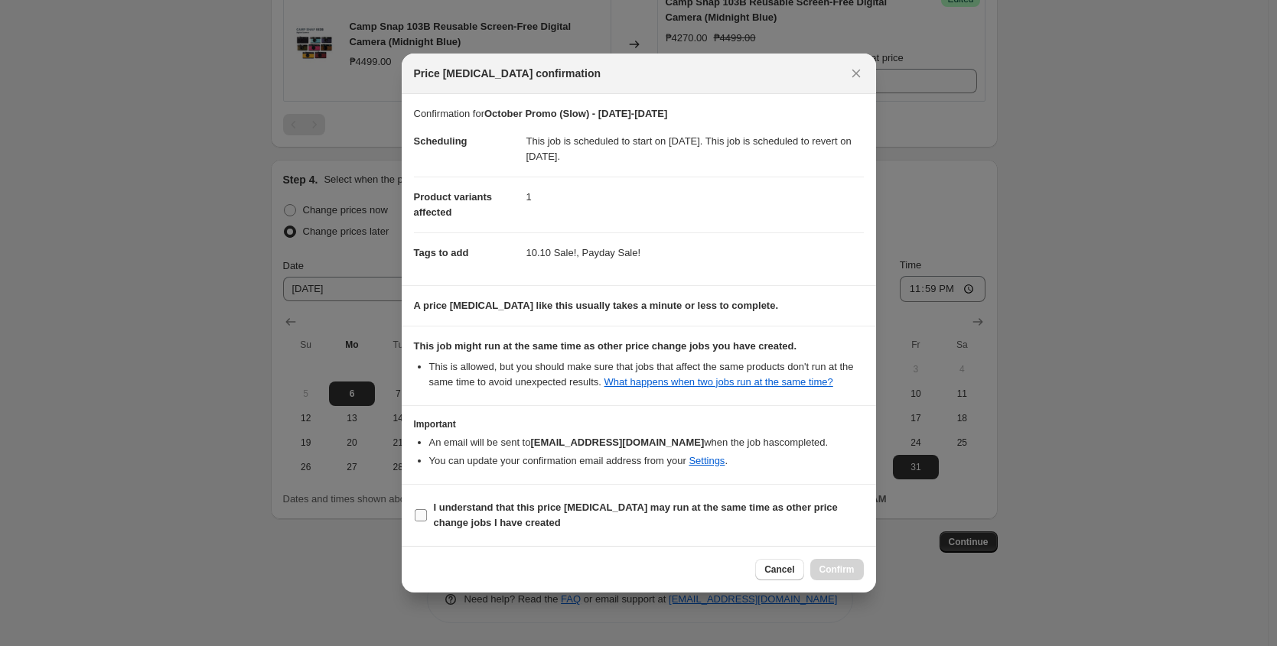
click at [426, 522] on input "I understand that this price [MEDICAL_DATA] may run at the same time as other p…" at bounding box center [421, 515] width 12 height 12
checkbox input "true"
click at [835, 576] on span "Confirm" at bounding box center [836, 570] width 35 height 12
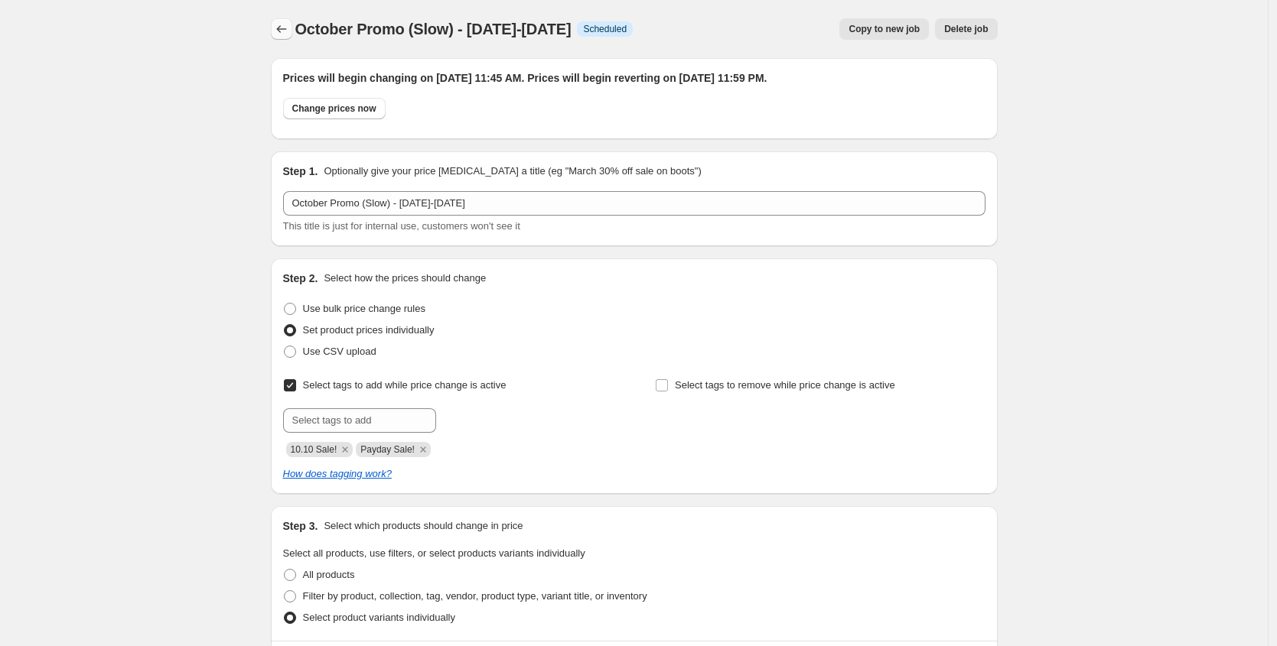
click at [285, 31] on icon "Price change jobs" at bounding box center [281, 28] width 15 height 15
